Goal: Navigation & Orientation: Understand site structure

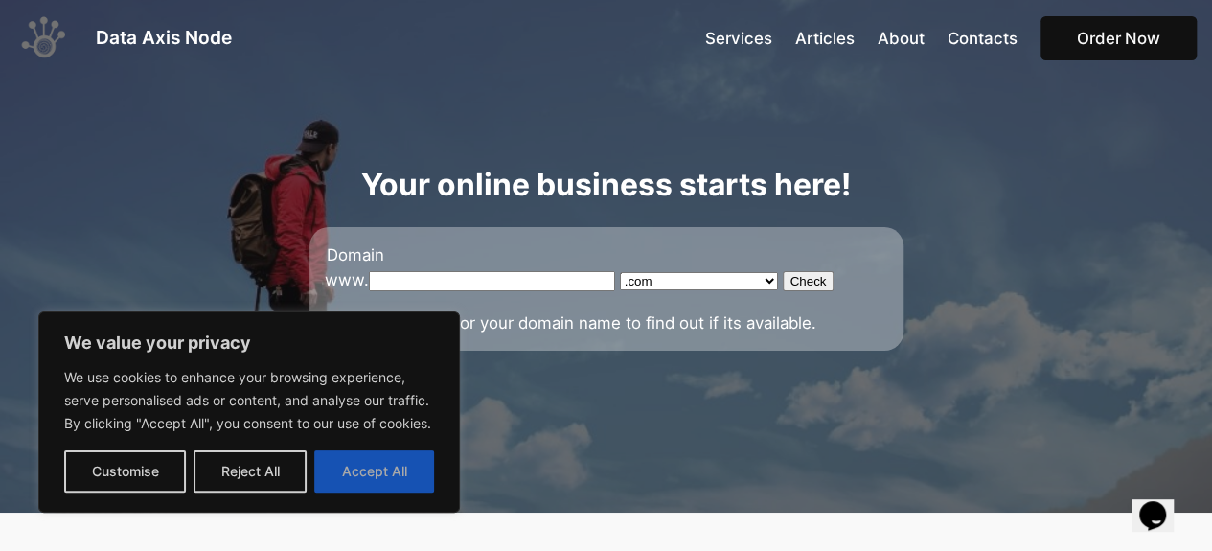
click at [383, 467] on button "Accept All" at bounding box center [374, 471] width 120 height 42
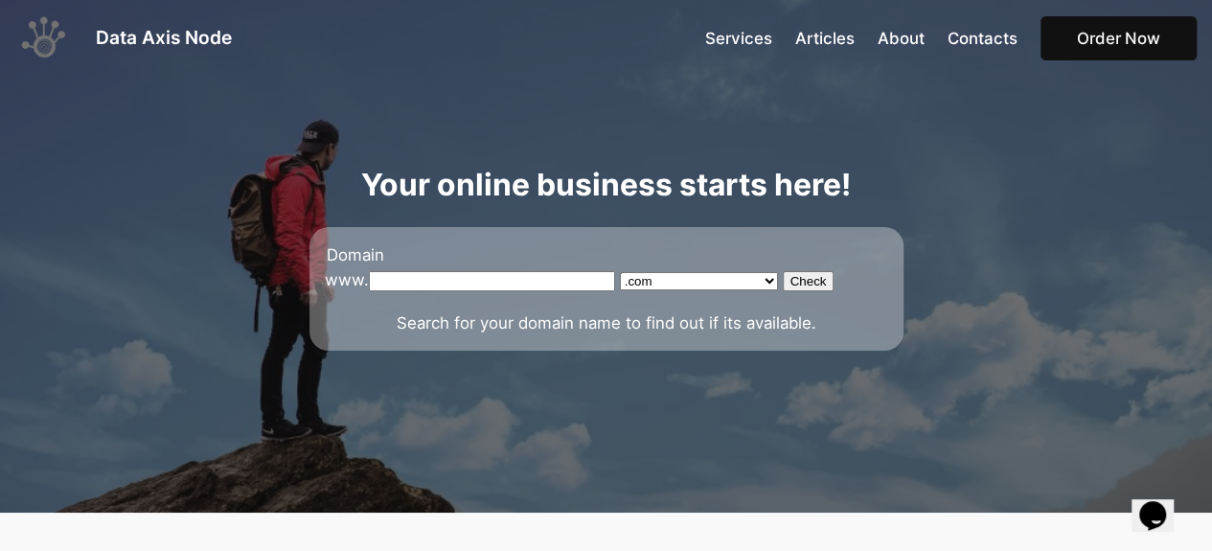
click at [911, 43] on span "About" at bounding box center [900, 38] width 47 height 19
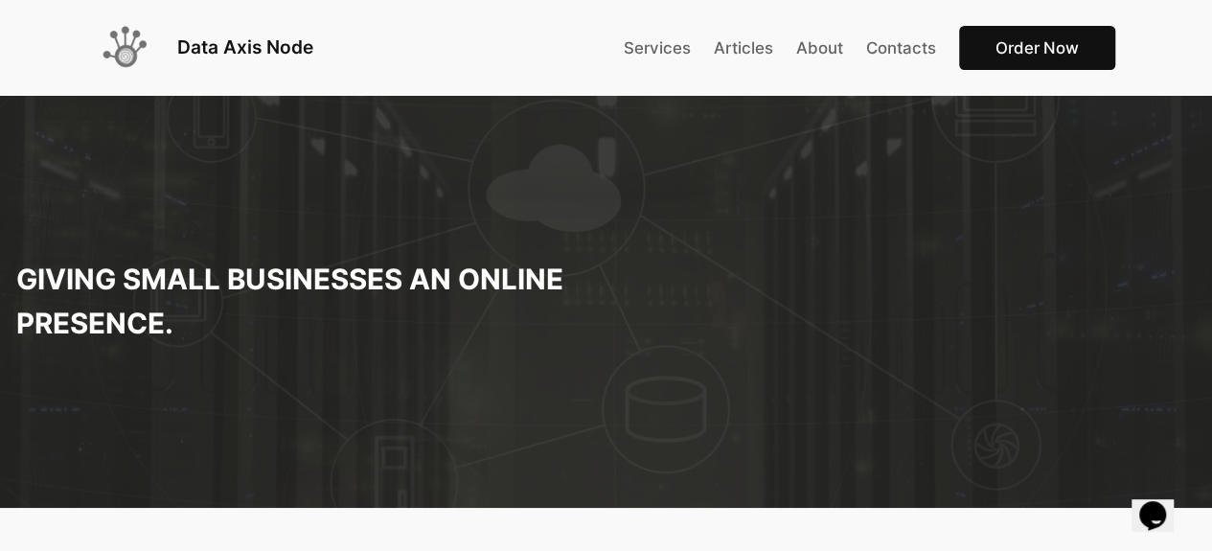
click at [624, 49] on span "Services" at bounding box center [657, 47] width 67 height 19
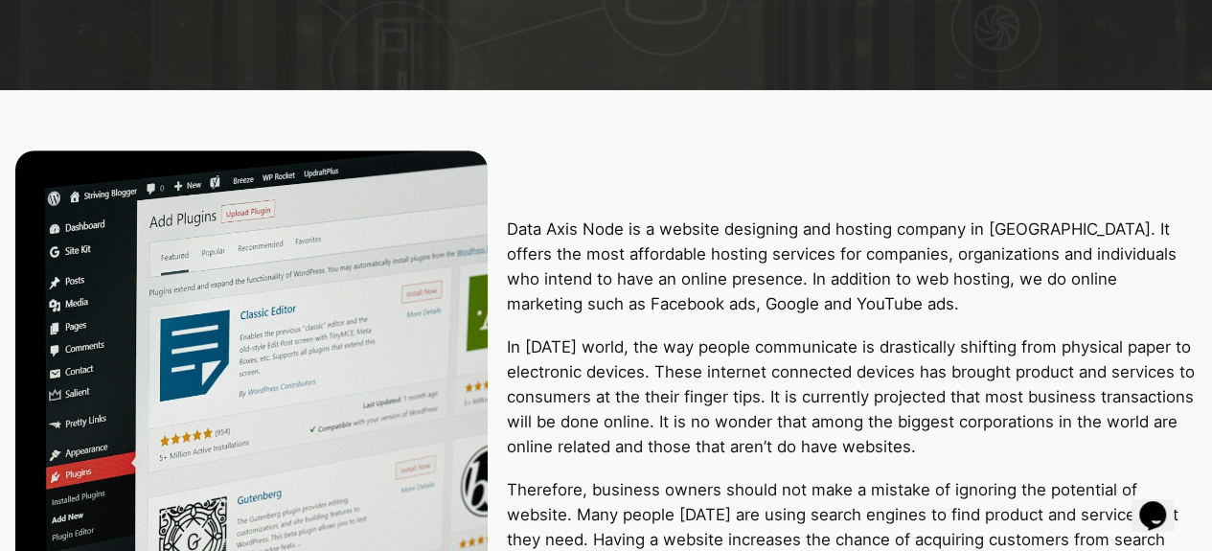
scroll to position [435, 0]
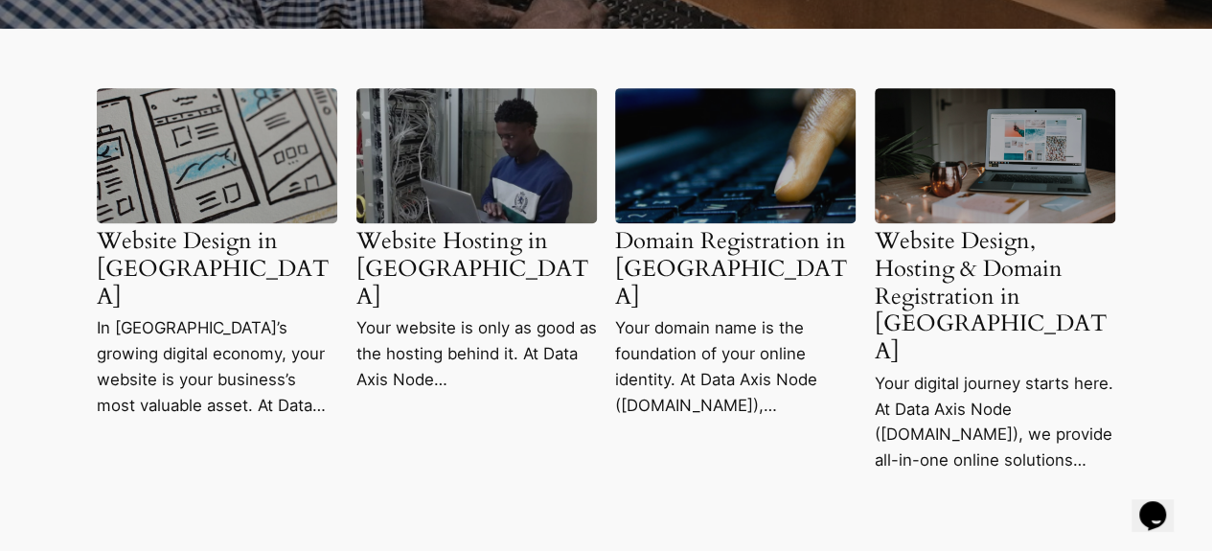
scroll to position [481, 0]
